Goal: Submit feedback/report problem

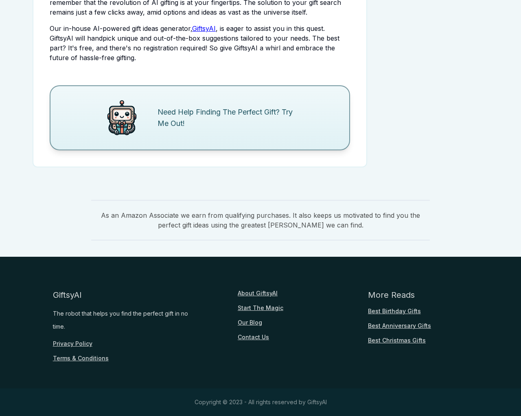
scroll to position [1290, 0]
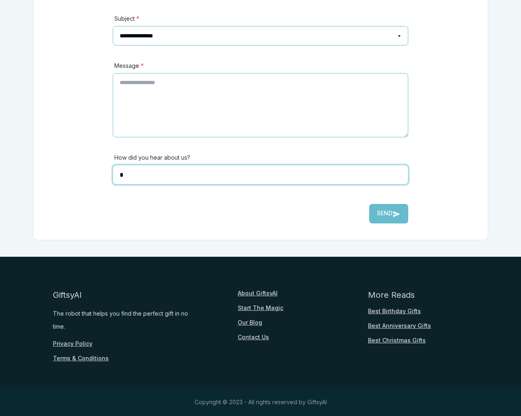
scroll to position [180, 0]
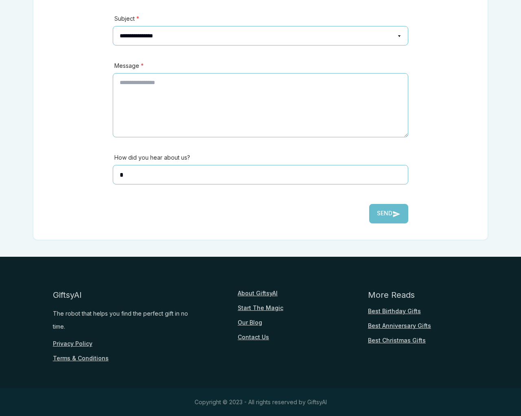
type textarea "**"
type input "**********"
type input "********"
select select "*******"
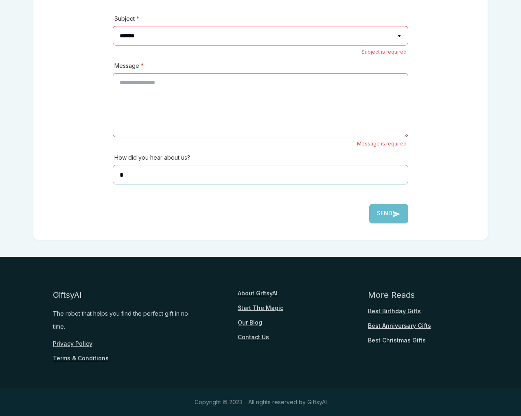
select select
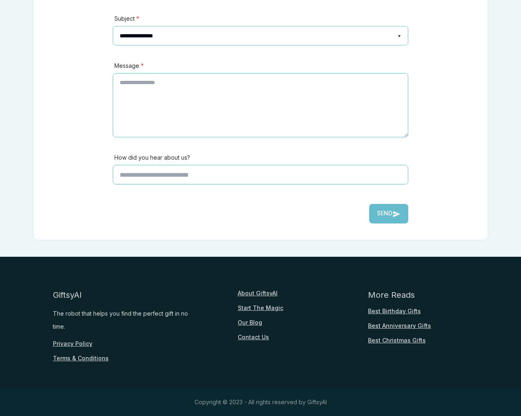
scroll to position [180, 0]
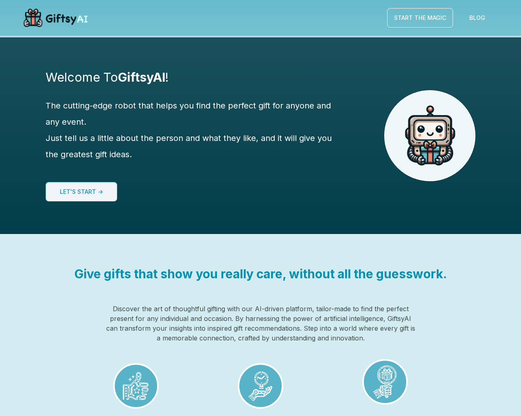
scroll to position [608, 0]
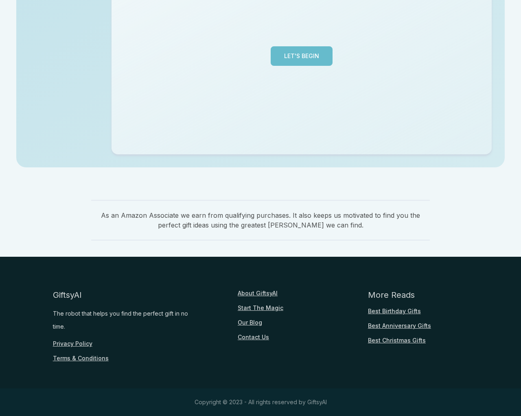
scroll to position [198, 0]
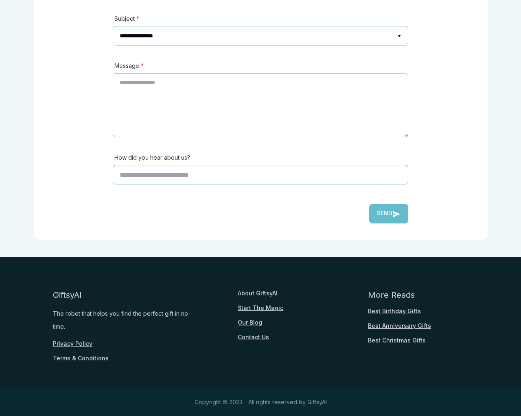
scroll to position [376, 0]
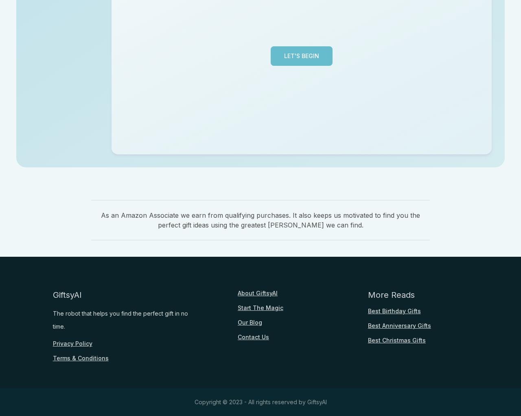
scroll to position [198, 0]
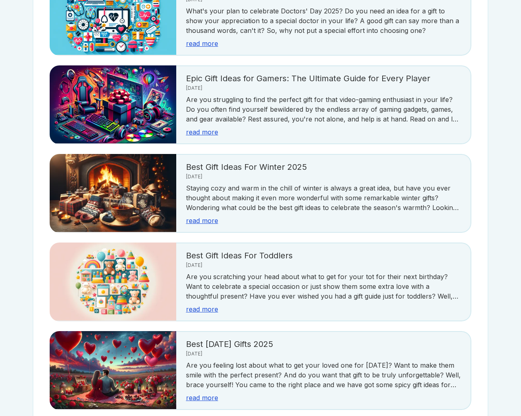
scroll to position [1445, 0]
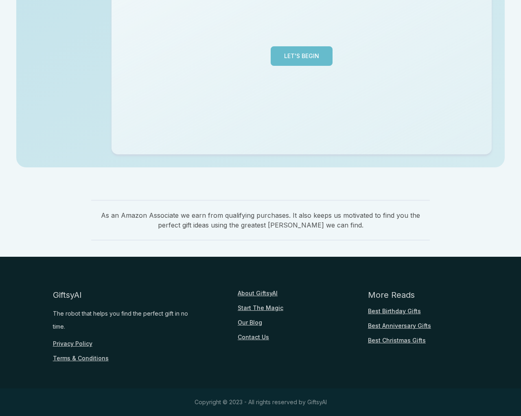
scroll to position [198, 0]
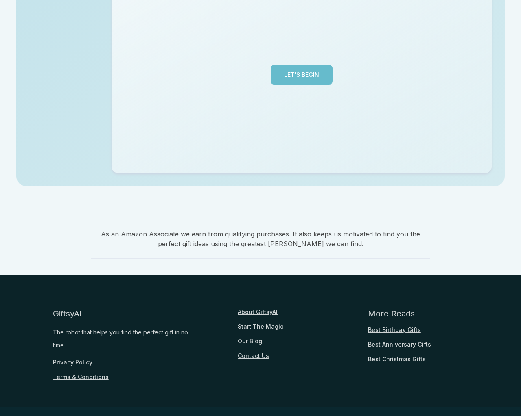
scroll to position [198, 0]
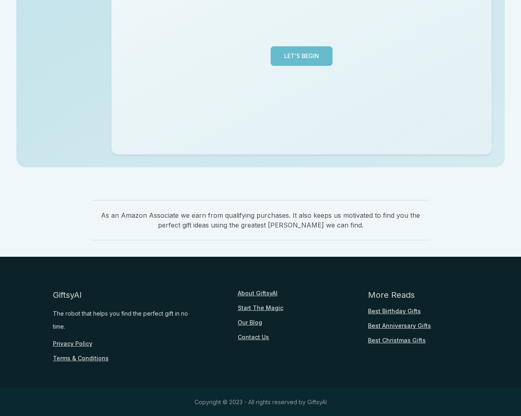
scroll to position [198, 0]
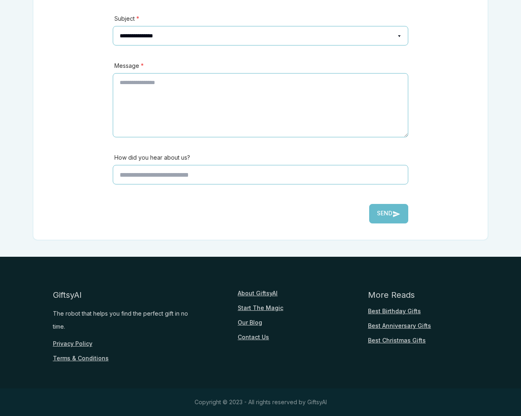
scroll to position [180, 0]
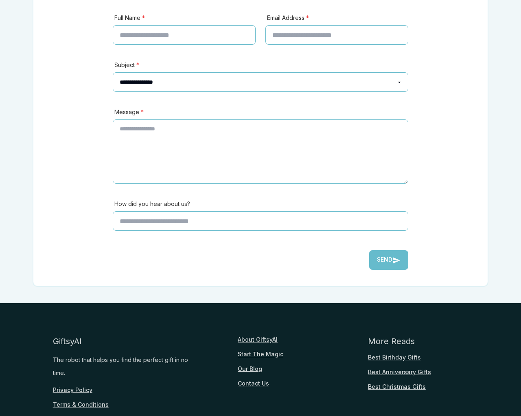
scroll to position [226, 0]
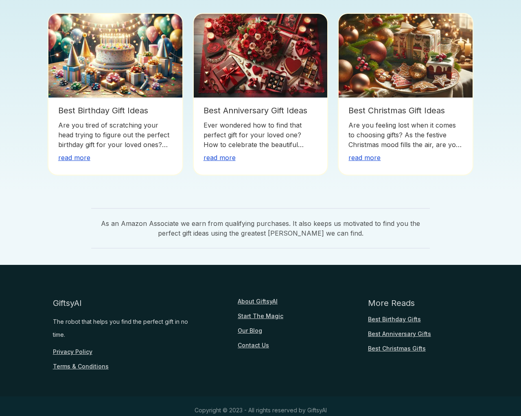
scroll to position [198, 0]
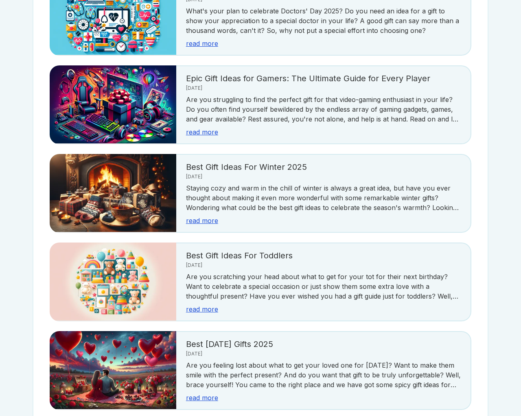
scroll to position [1445, 0]
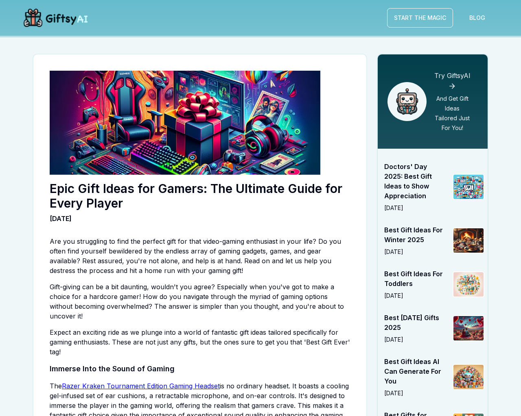
scroll to position [1017, 0]
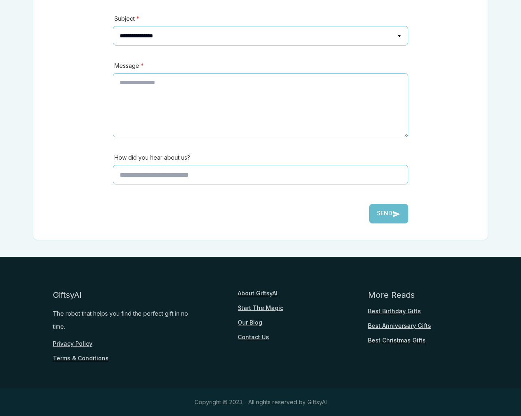
scroll to position [180, 0]
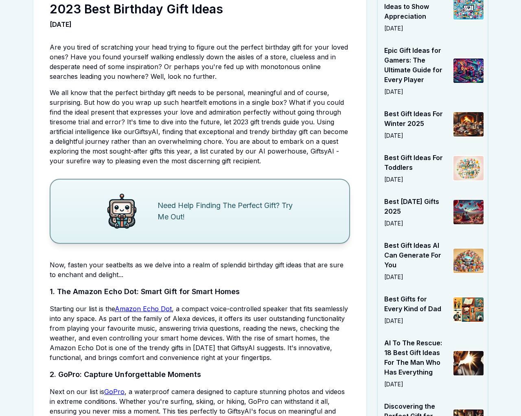
scroll to position [2071, 0]
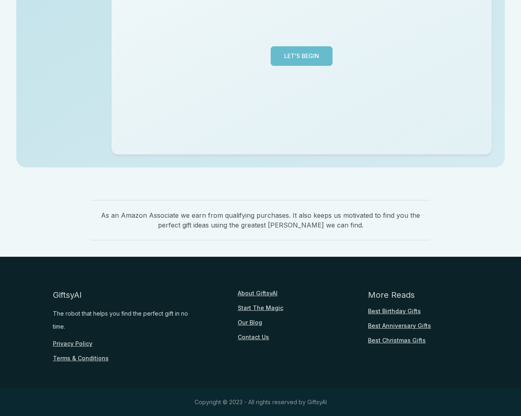
scroll to position [198, 0]
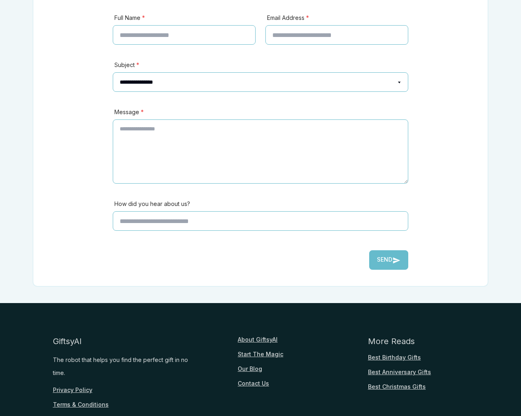
scroll to position [226, 0]
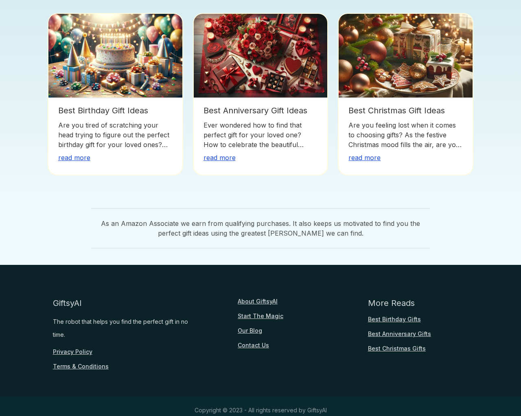
scroll to position [198, 0]
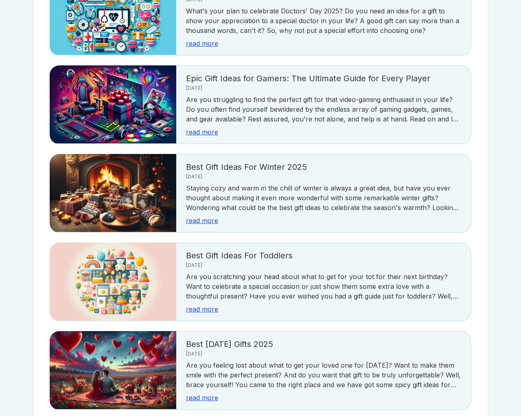
scroll to position [1445, 0]
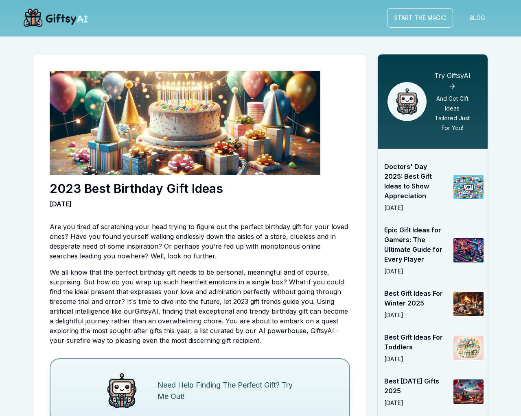
scroll to position [2071, 0]
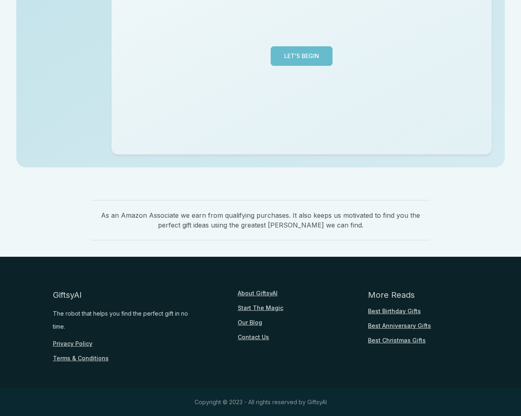
scroll to position [198, 0]
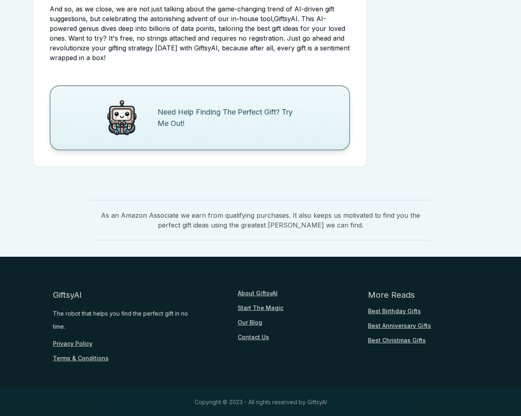
scroll to position [2071, 0]
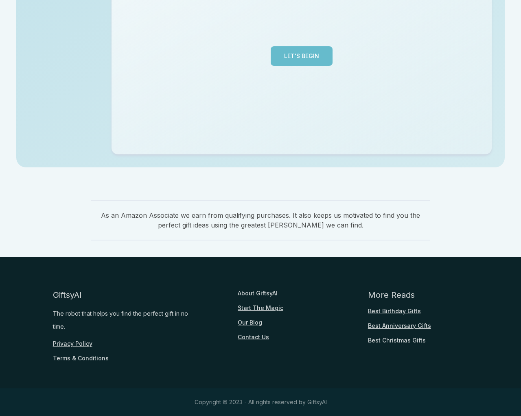
scroll to position [198, 0]
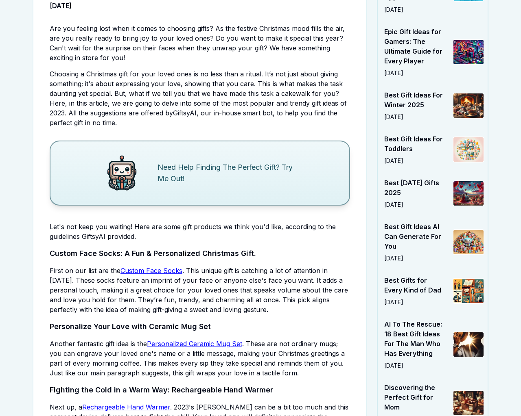
scroll to position [1705, 0]
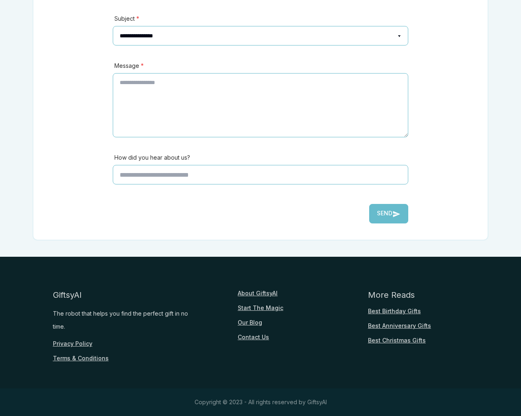
scroll to position [180, 0]
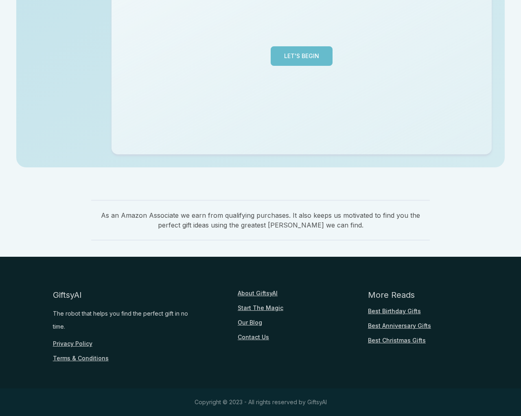
scroll to position [198, 0]
